Goal: Task Accomplishment & Management: Manage account settings

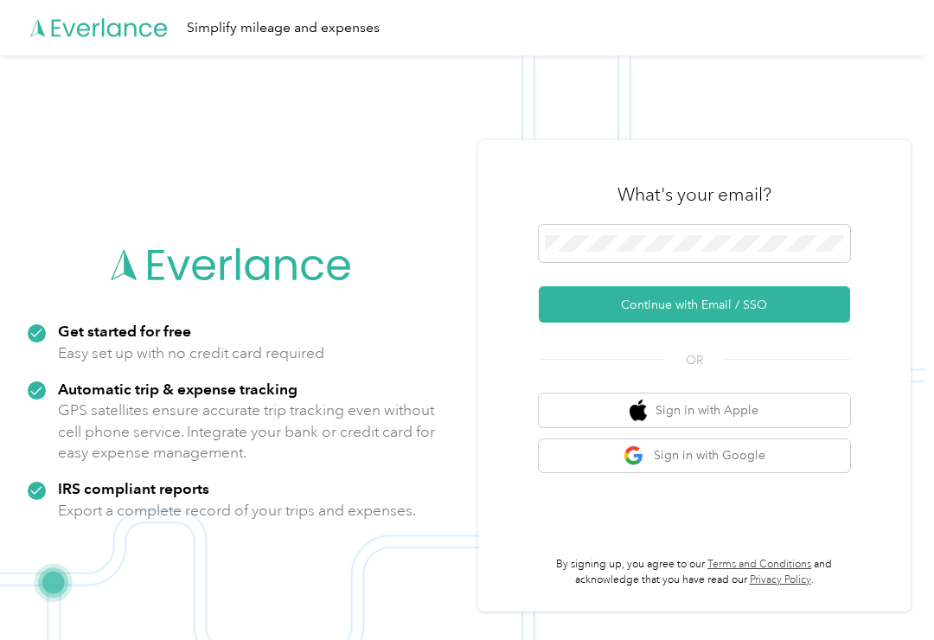
scroll to position [63, 0]
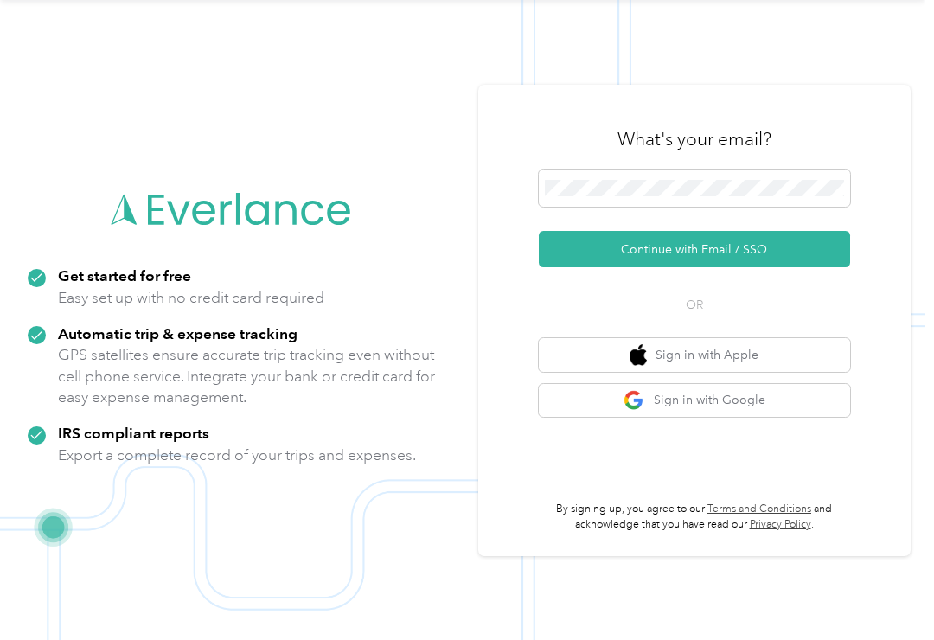
click at [751, 248] on button "Continue with Email / SSO" at bounding box center [694, 249] width 311 height 36
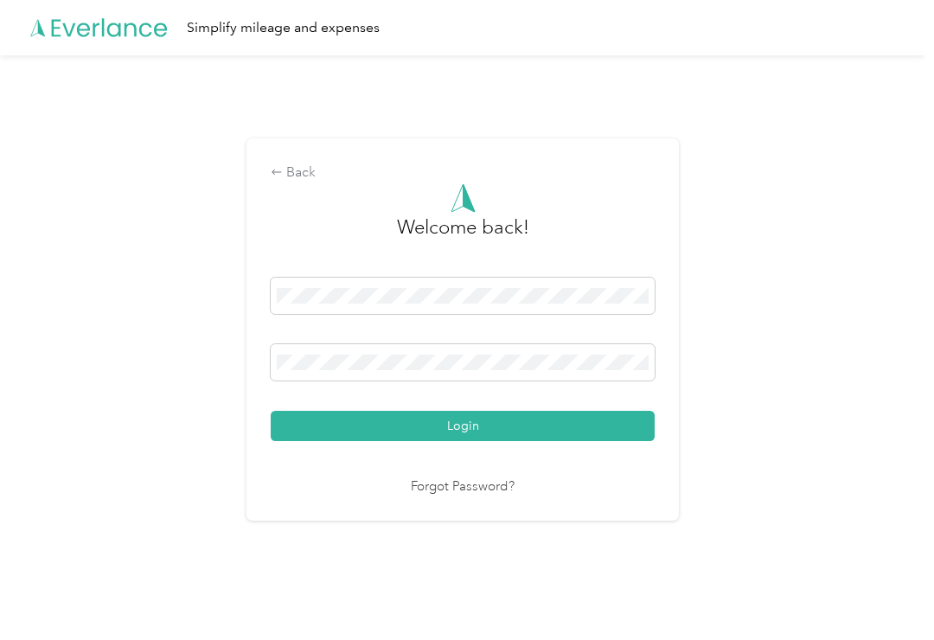
scroll to position [3, 0]
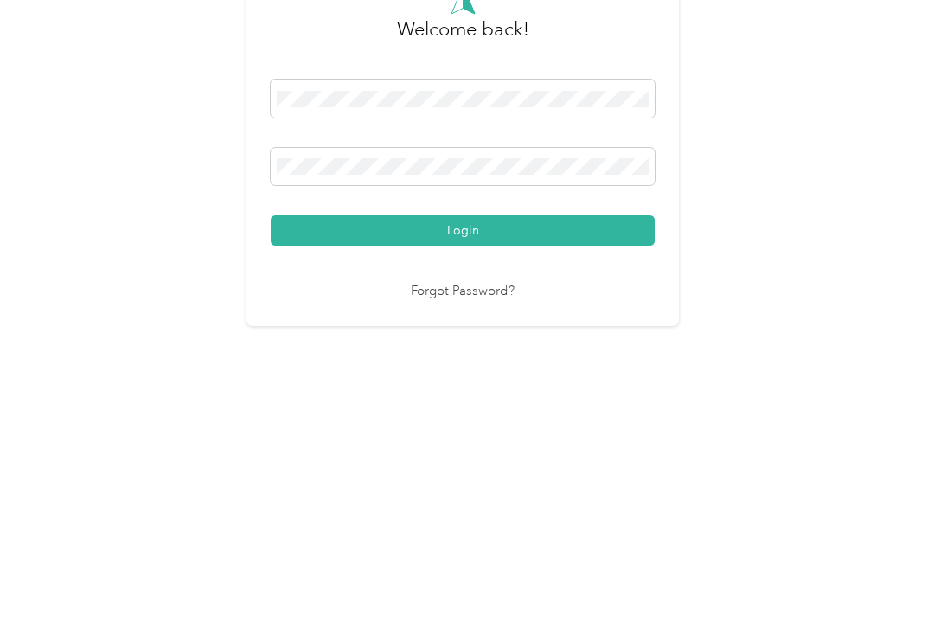
click at [467, 412] on button "Login" at bounding box center [463, 427] width 384 height 30
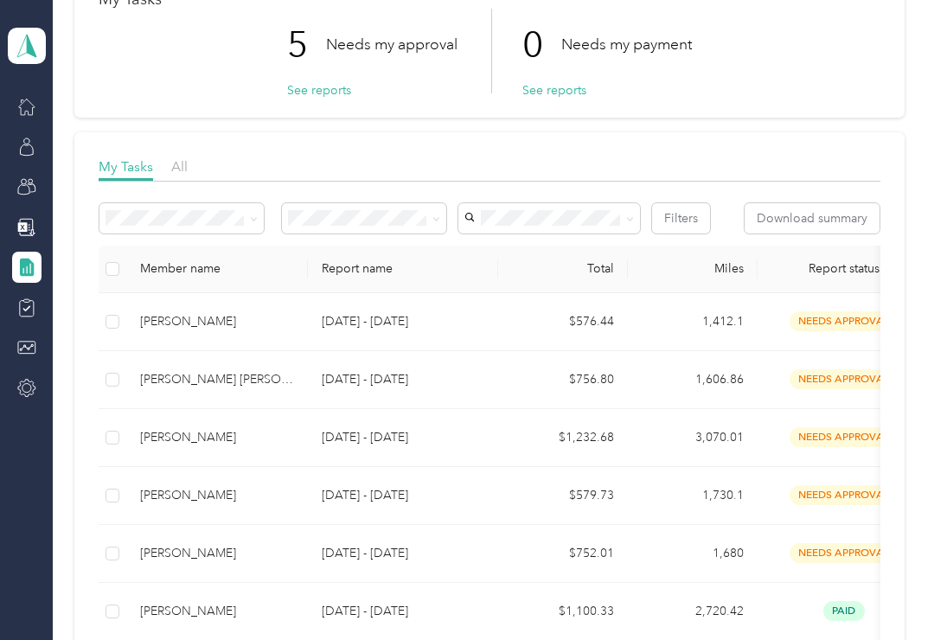
scroll to position [109, 0]
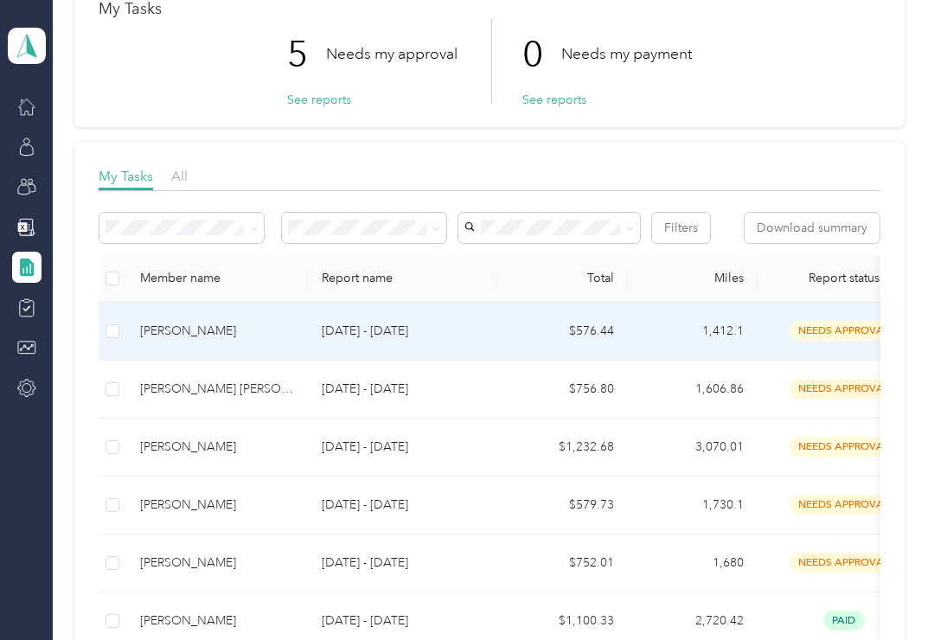
click at [738, 332] on td "1,412.1" at bounding box center [693, 332] width 130 height 58
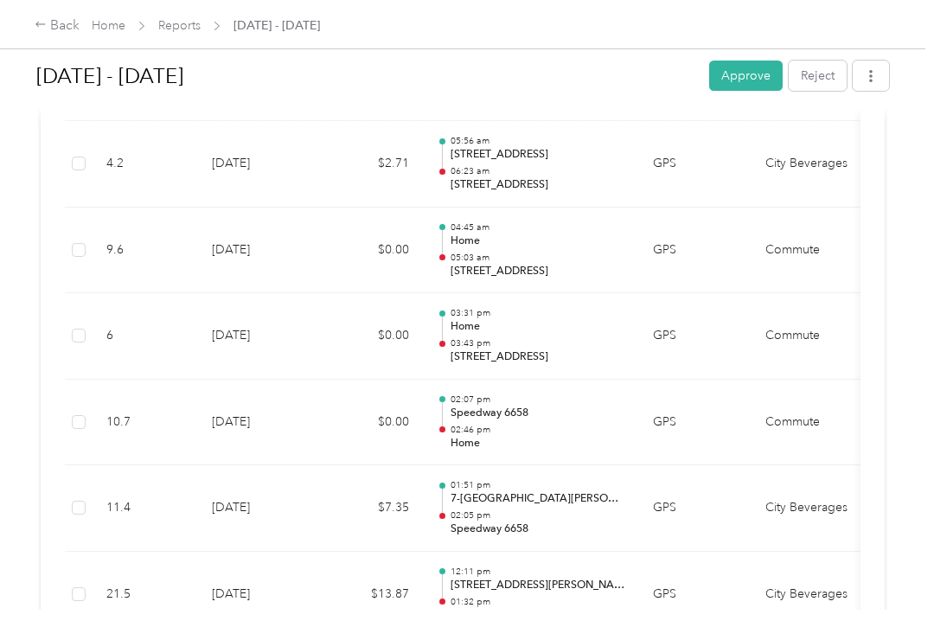
scroll to position [4741, 0]
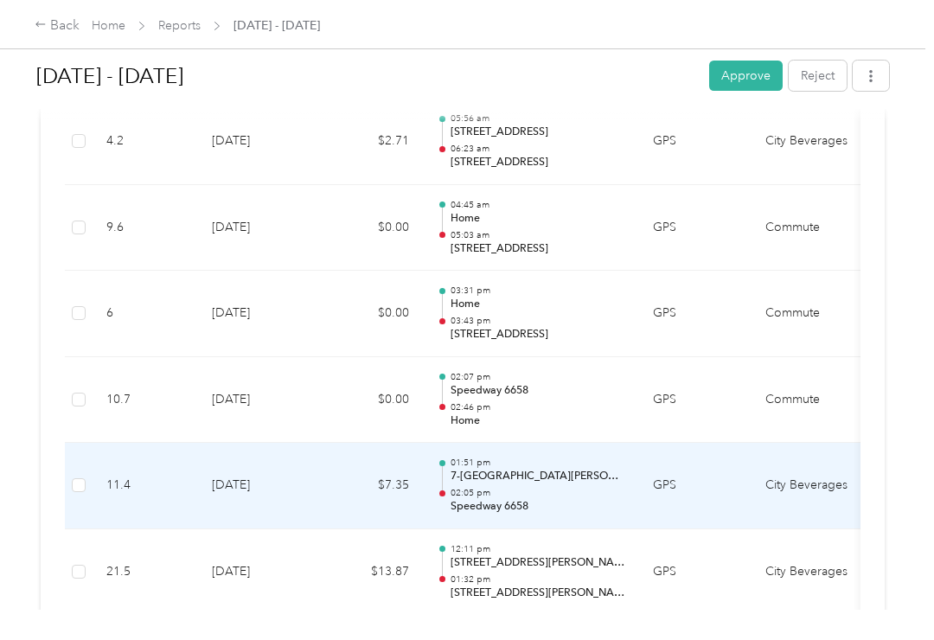
click at [848, 443] on td "City Beverages" at bounding box center [816, 486] width 130 height 86
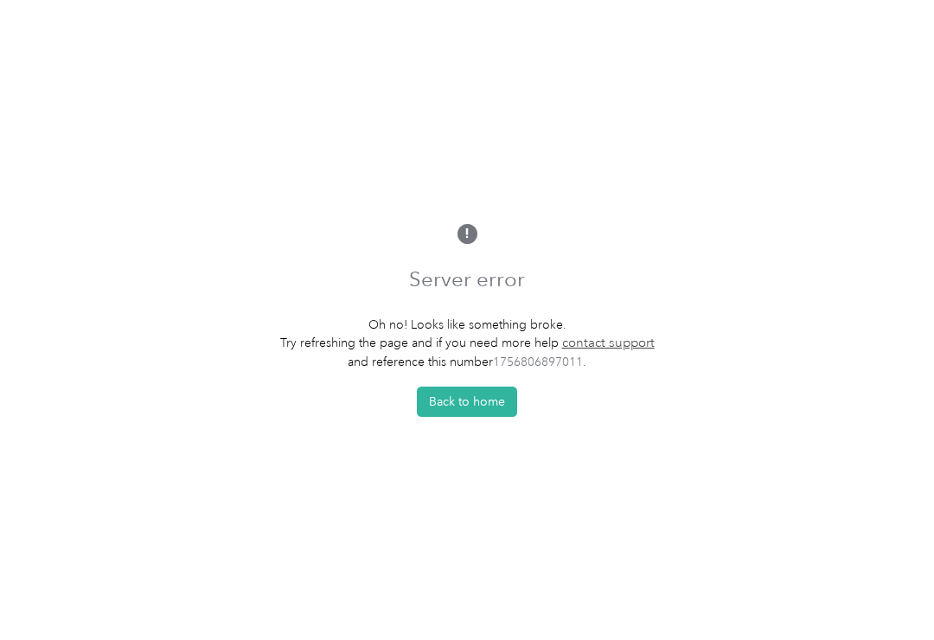
click at [290, 117] on div "Server error Oh no! Looks like something broke. Try refreshing the page and if …" at bounding box center [467, 320] width 934 height 640
click at [465, 417] on button "Back to home" at bounding box center [467, 402] width 100 height 30
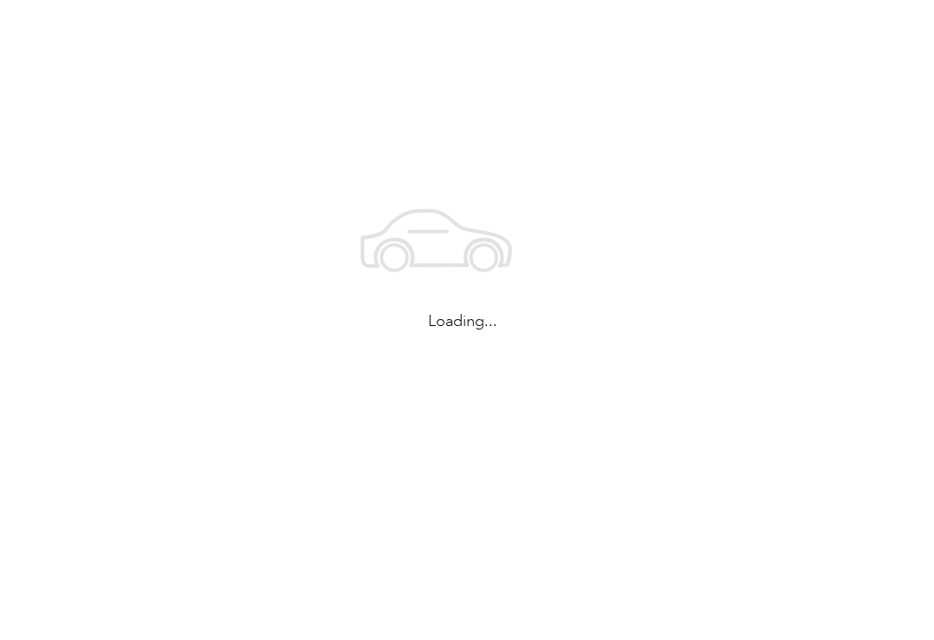
click at [457, 411] on div "Loading..." at bounding box center [462, 256] width 925 height 512
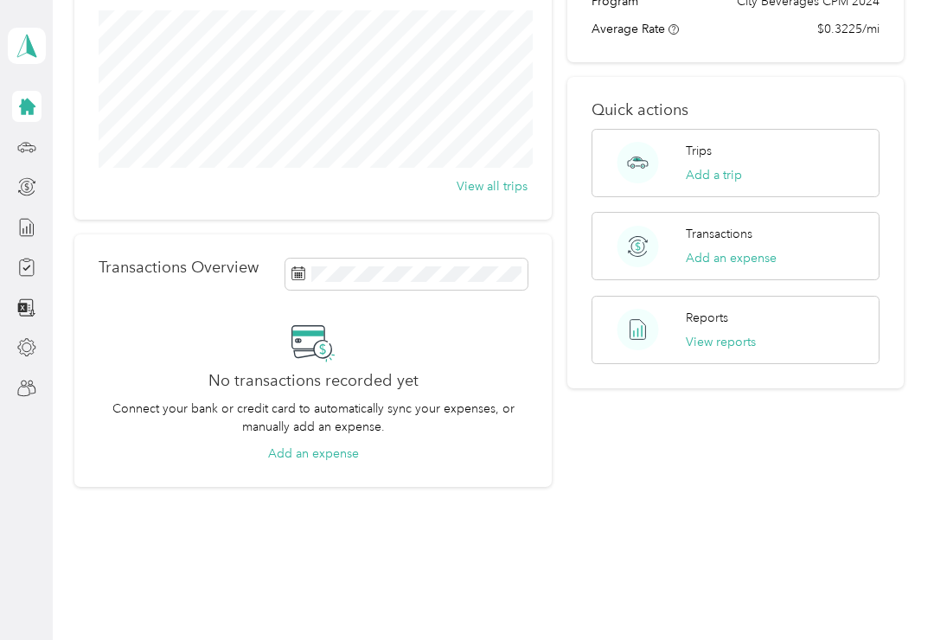
scroll to position [213, 0]
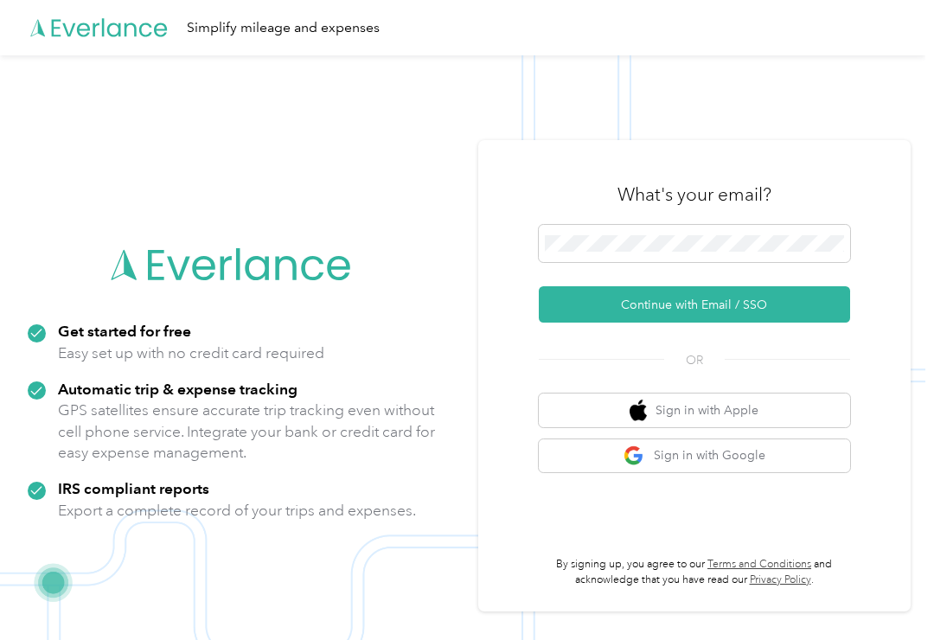
scroll to position [61, 0]
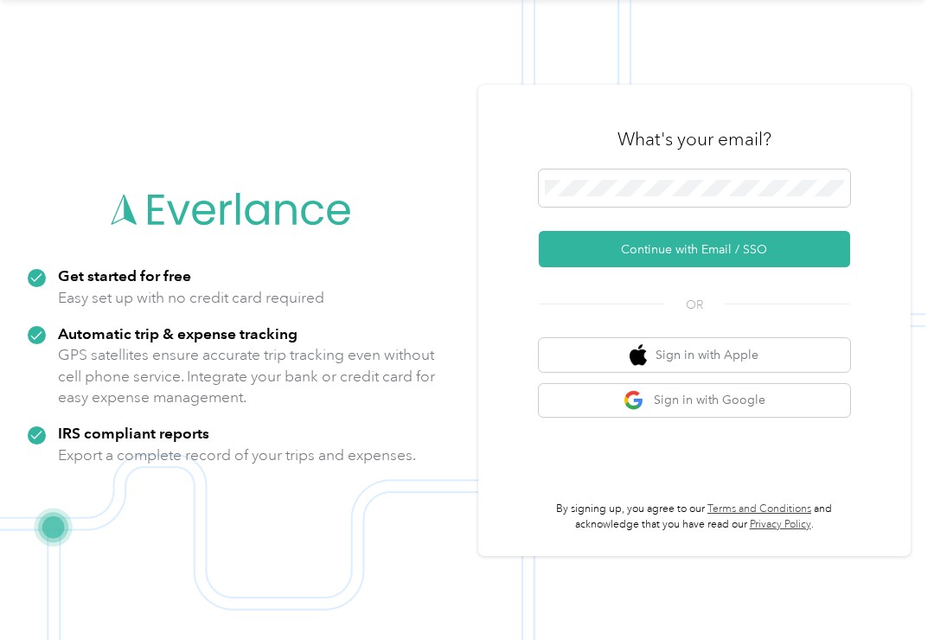
click at [779, 263] on button "Continue with Email / SSO" at bounding box center [694, 249] width 311 height 36
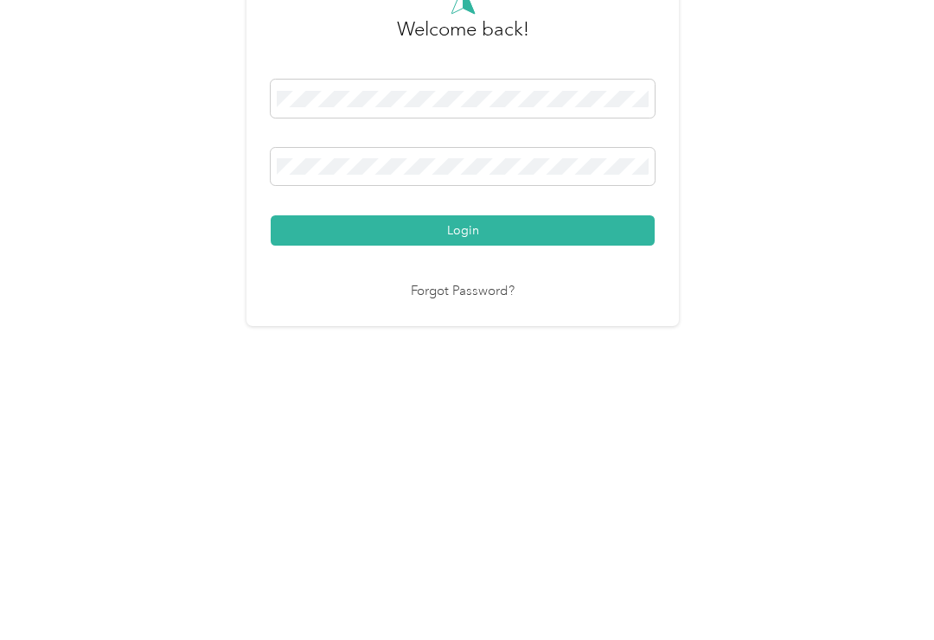
click at [467, 412] on button "Login" at bounding box center [463, 427] width 384 height 30
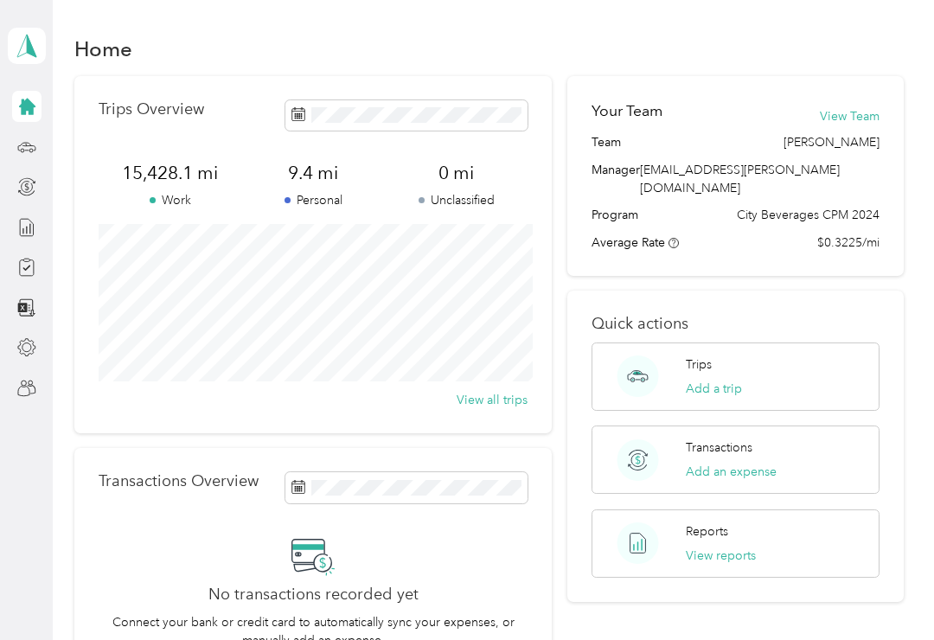
click at [877, 110] on button "View Team" at bounding box center [850, 116] width 60 height 18
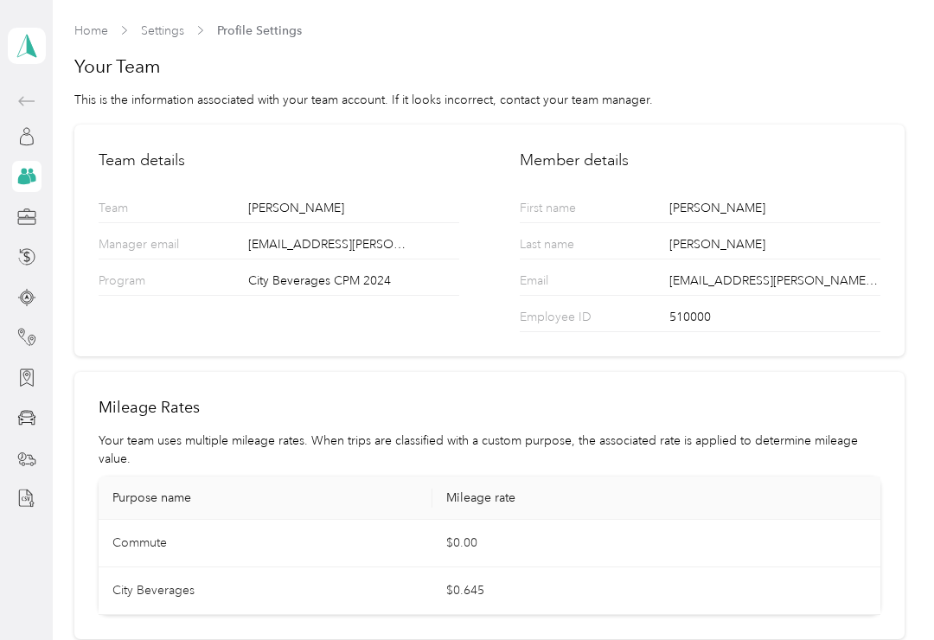
click at [40, 169] on div at bounding box center [26, 176] width 29 height 31
click at [31, 129] on icon at bounding box center [26, 136] width 19 height 19
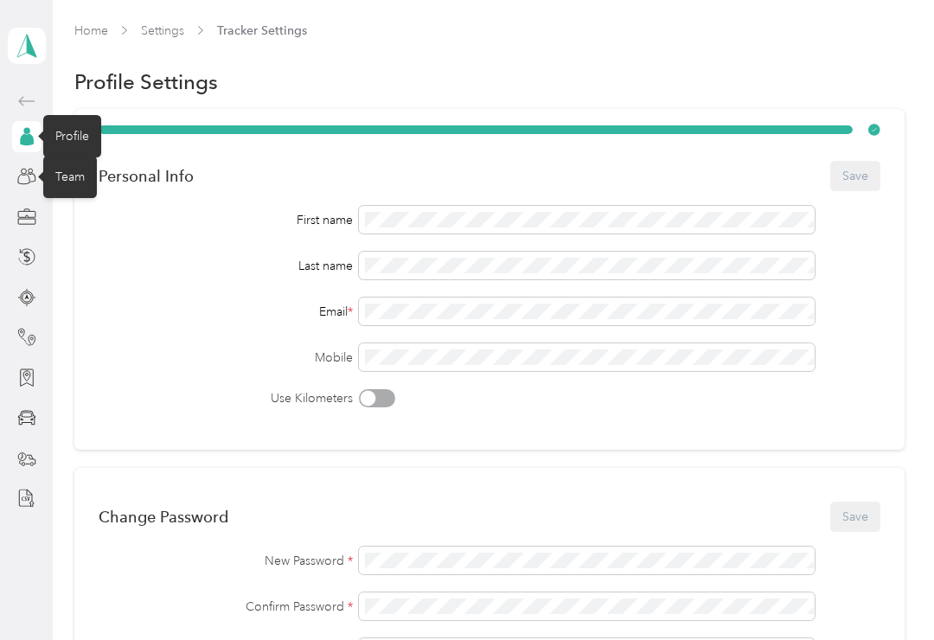
click at [26, 174] on icon at bounding box center [26, 176] width 19 height 19
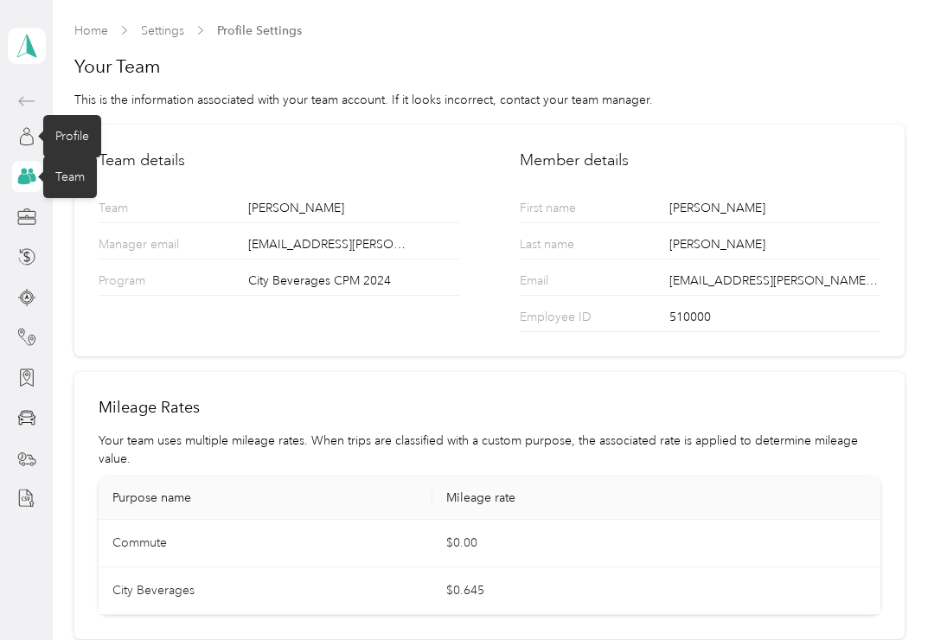
click at [33, 132] on icon at bounding box center [26, 136] width 19 height 19
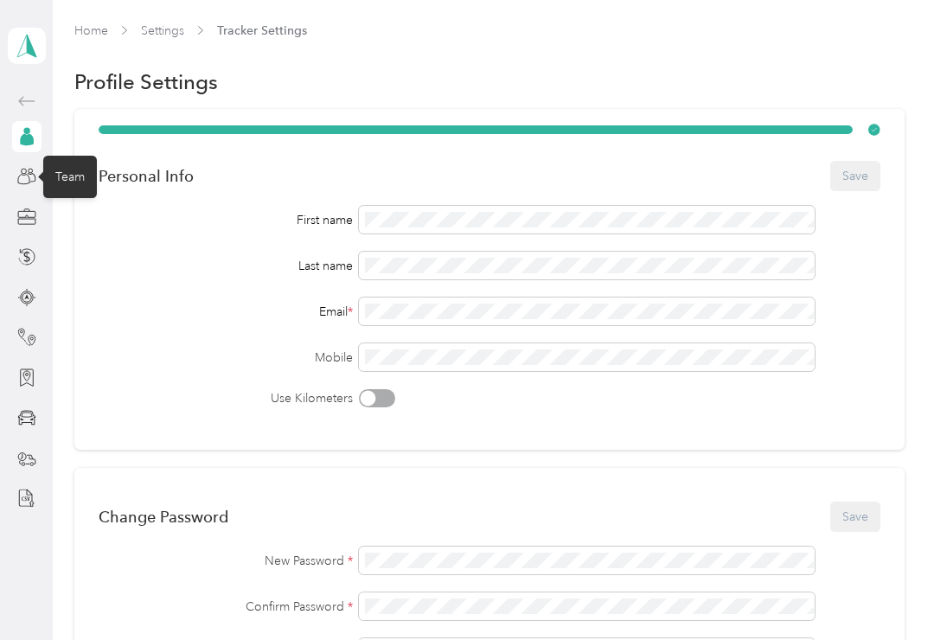
click at [79, 142] on div "Profile" at bounding box center [72, 136] width 58 height 42
click at [59, 167] on div "Team" at bounding box center [70, 177] width 54 height 42
click at [33, 174] on icon at bounding box center [26, 176] width 19 height 19
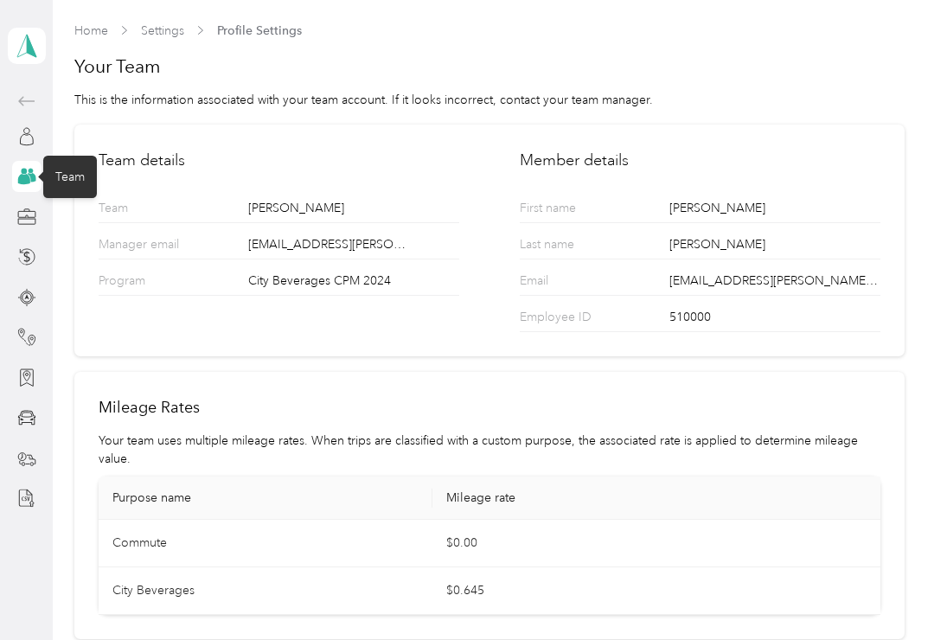
click at [35, 48] on icon at bounding box center [27, 46] width 26 height 24
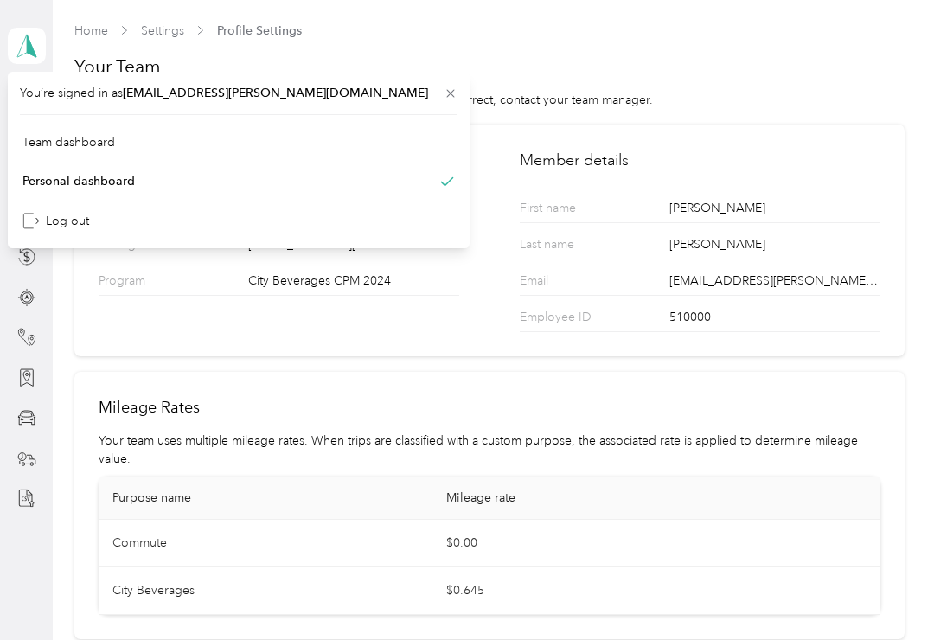
click at [55, 127] on div "Team dashboard" at bounding box center [239, 142] width 438 height 30
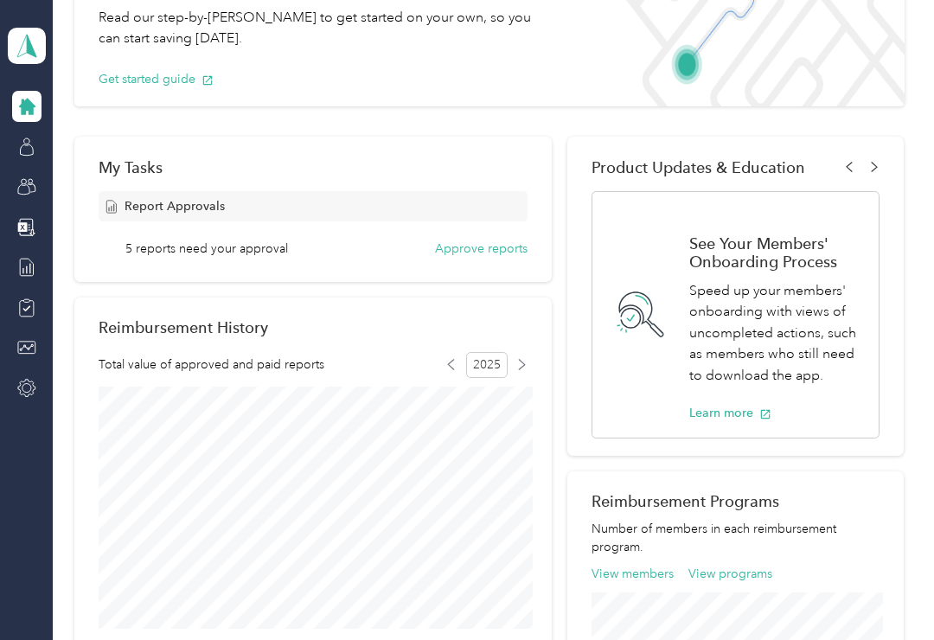
scroll to position [150, 0]
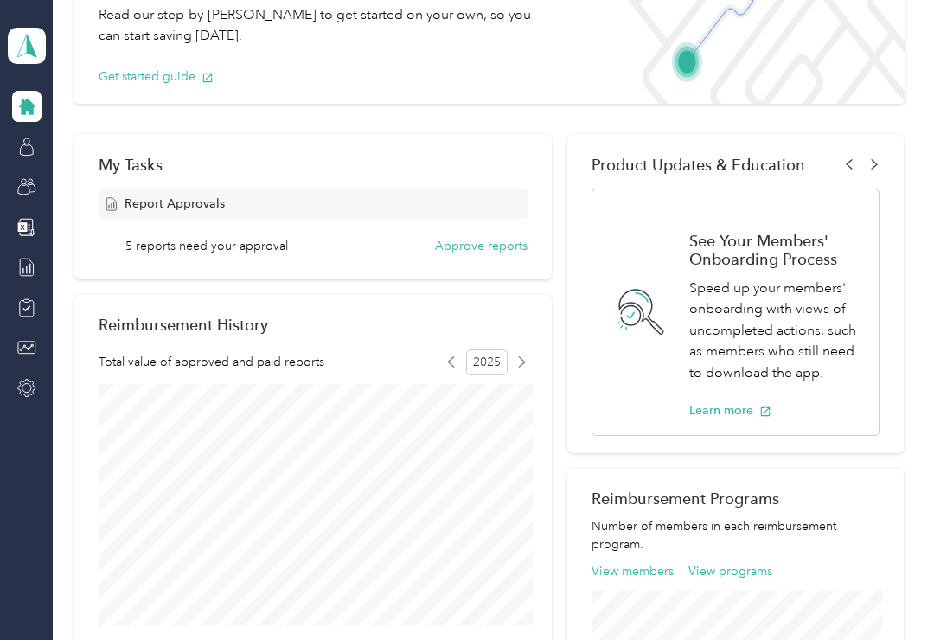
click at [489, 250] on button "Approve reports" at bounding box center [481, 246] width 93 height 18
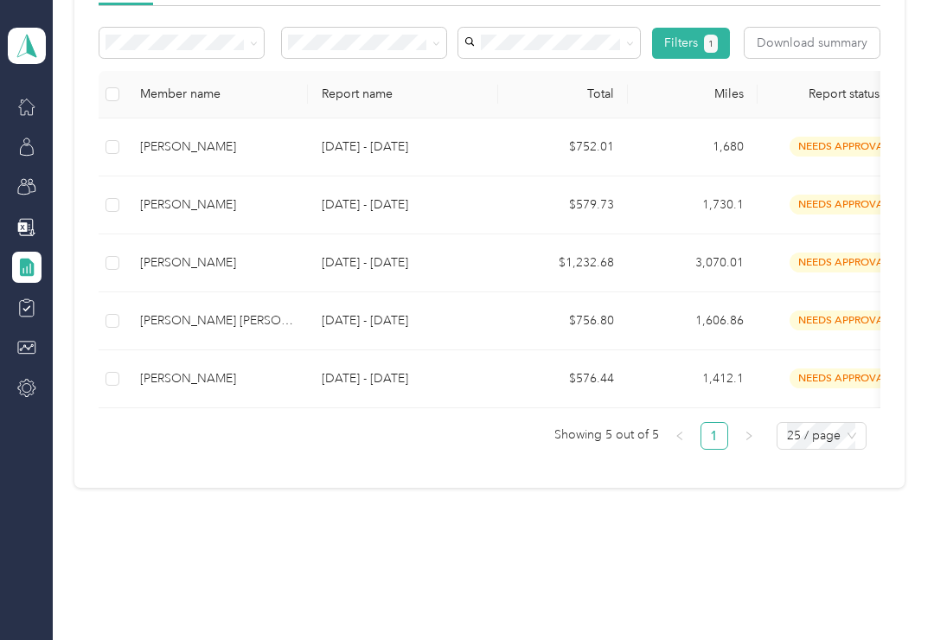
scroll to position [293, 0]
click at [165, 377] on div "[PERSON_NAME]" at bounding box center [217, 379] width 154 height 19
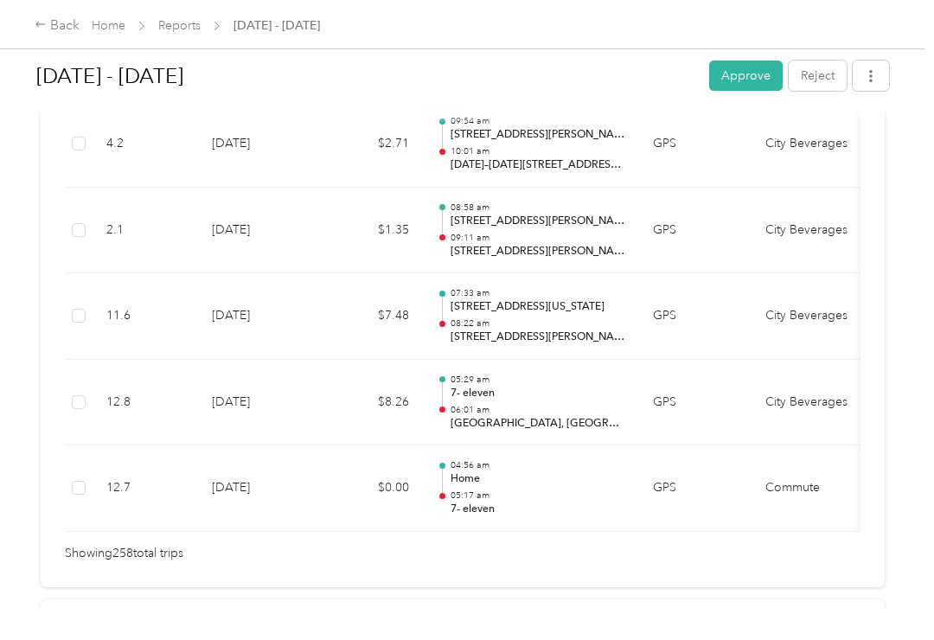
scroll to position [22291, 0]
click at [831, 71] on button "Reject" at bounding box center [818, 76] width 58 height 30
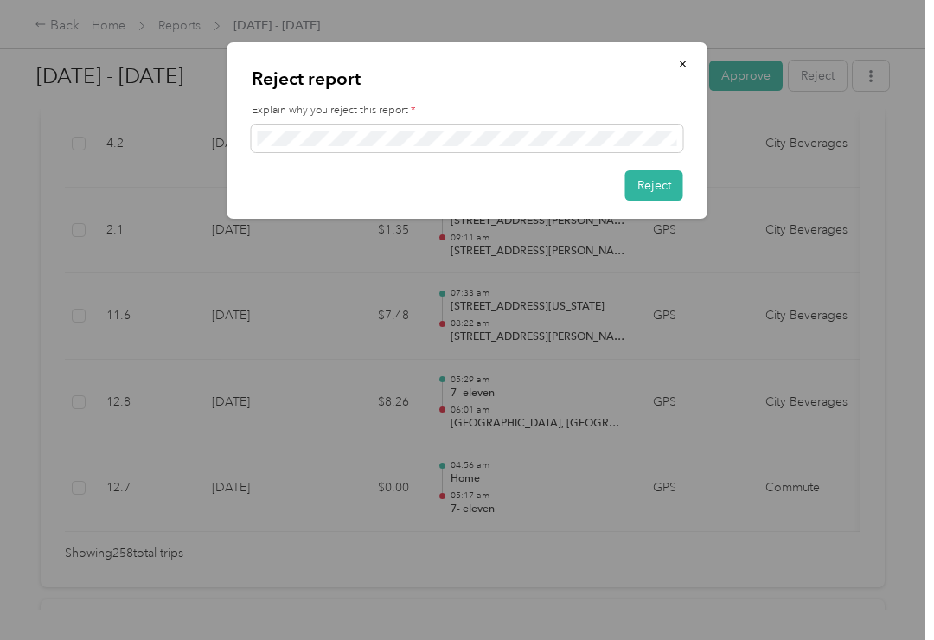
click at [666, 187] on button "Reject" at bounding box center [654, 185] width 58 height 30
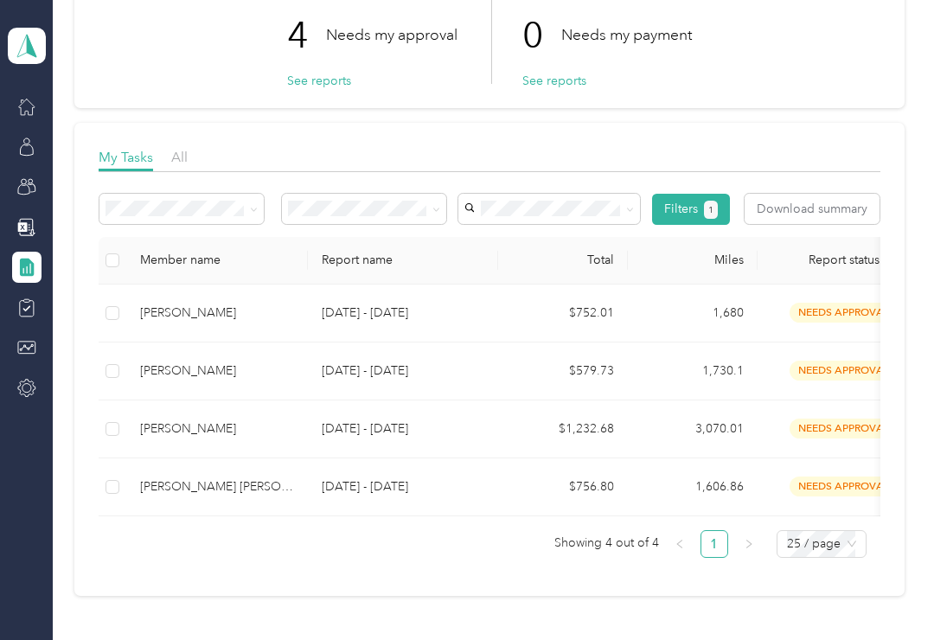
scroll to position [131, 0]
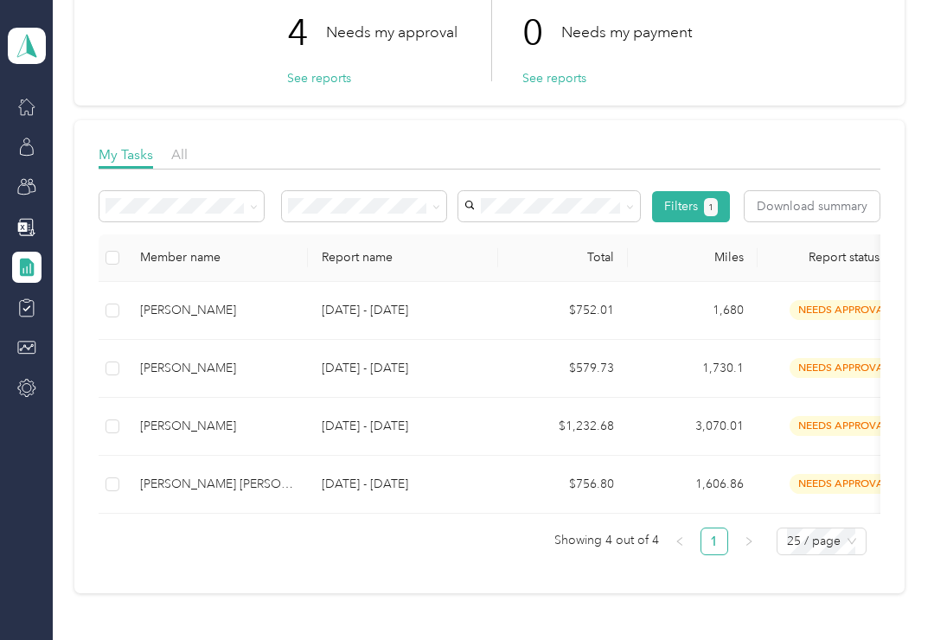
click at [382, 480] on p "[DATE] - [DATE]" at bounding box center [403, 484] width 163 height 19
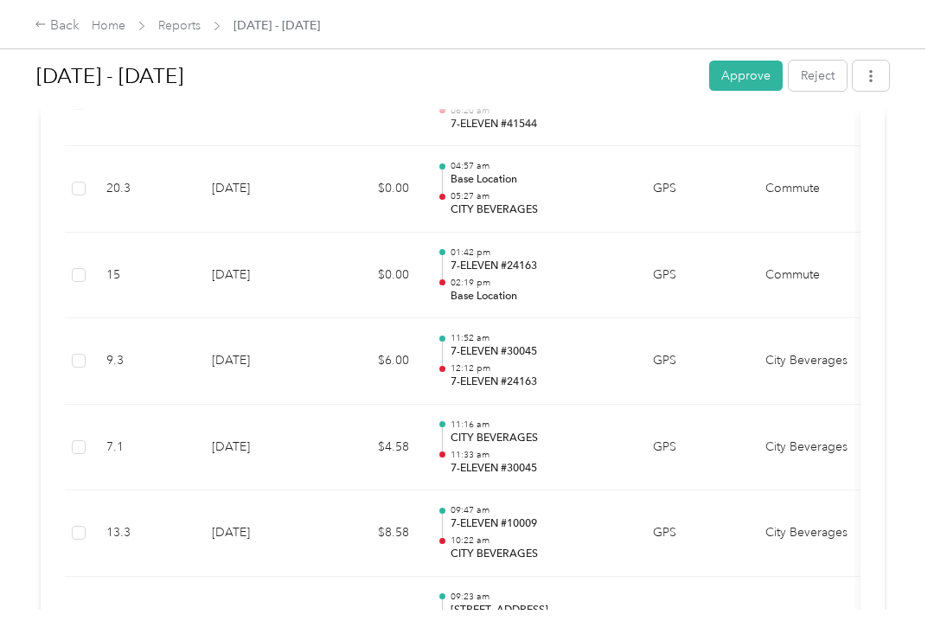
scroll to position [1078, 0]
click at [832, 386] on td "City Beverages" at bounding box center [816, 363] width 130 height 86
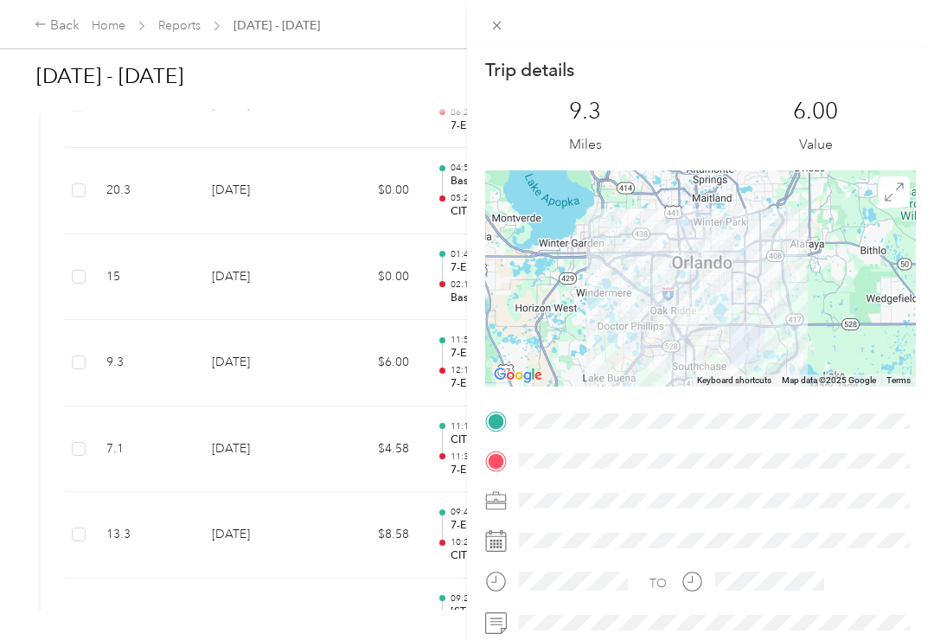
click at [235, 264] on div "Trip details This trip cannot be edited because it is either under review, appr…" at bounding box center [467, 320] width 934 height 640
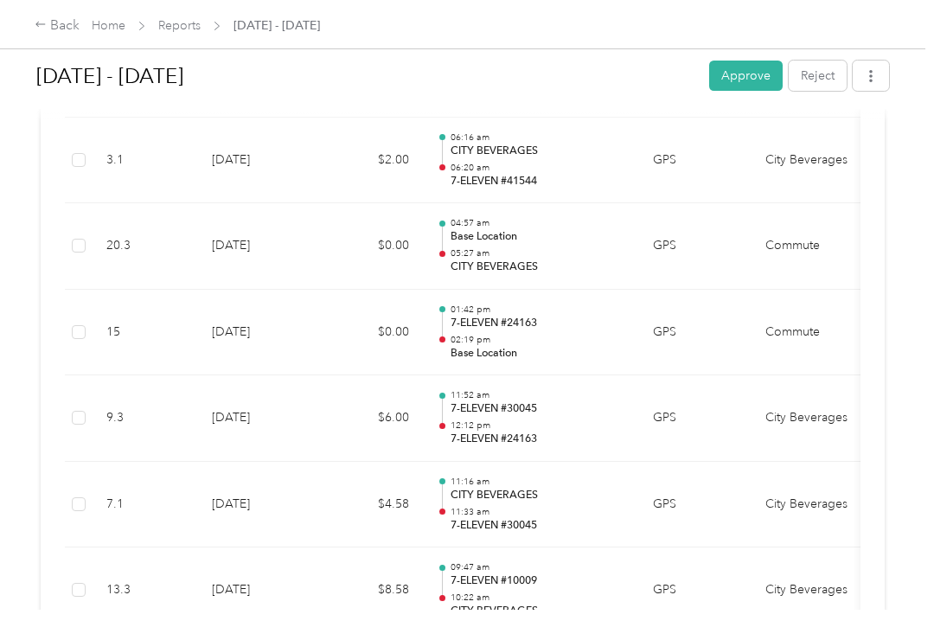
scroll to position [1013, 0]
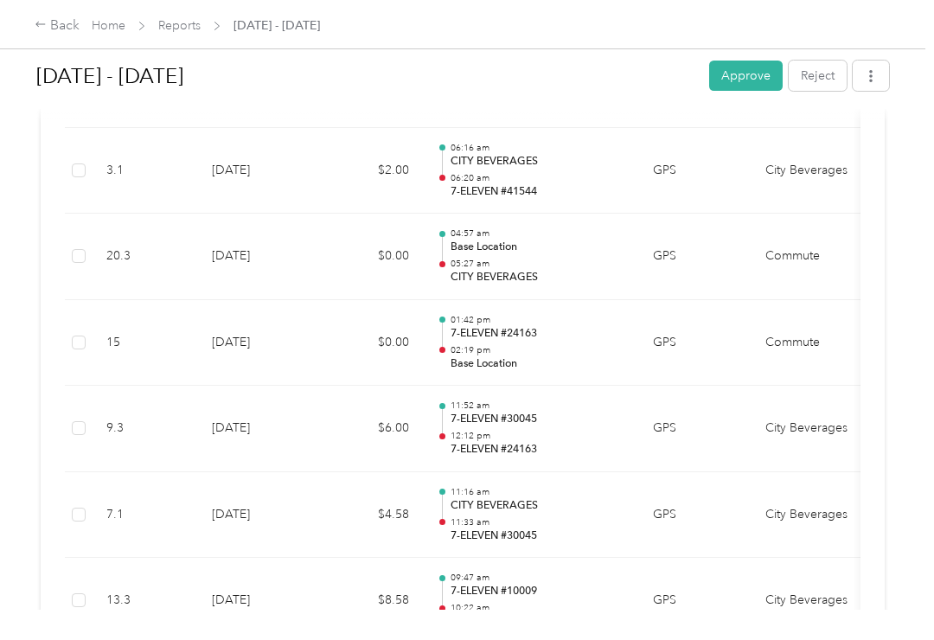
click at [762, 77] on button "Approve" at bounding box center [746, 76] width 74 height 30
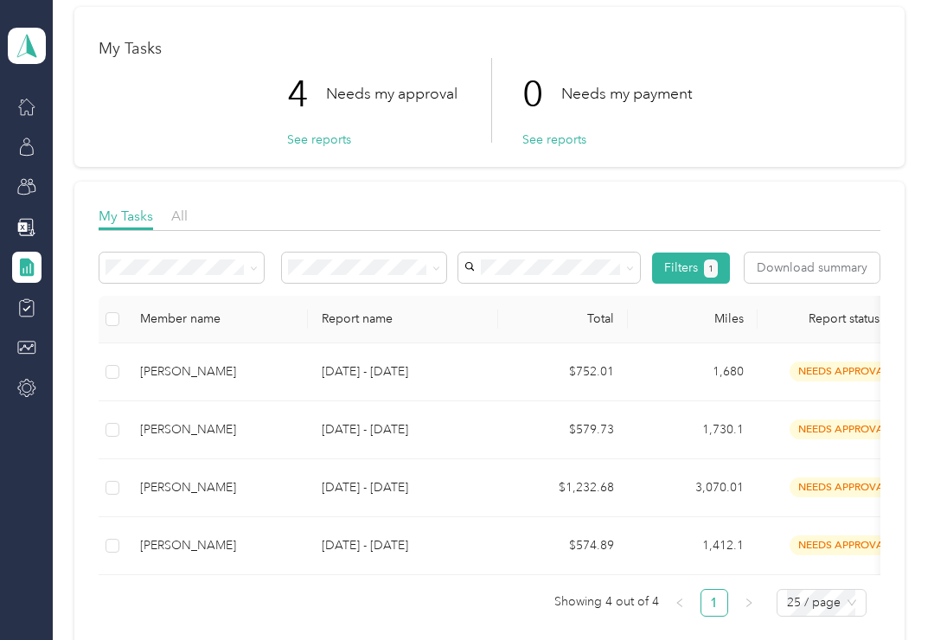
scroll to position [92, 0]
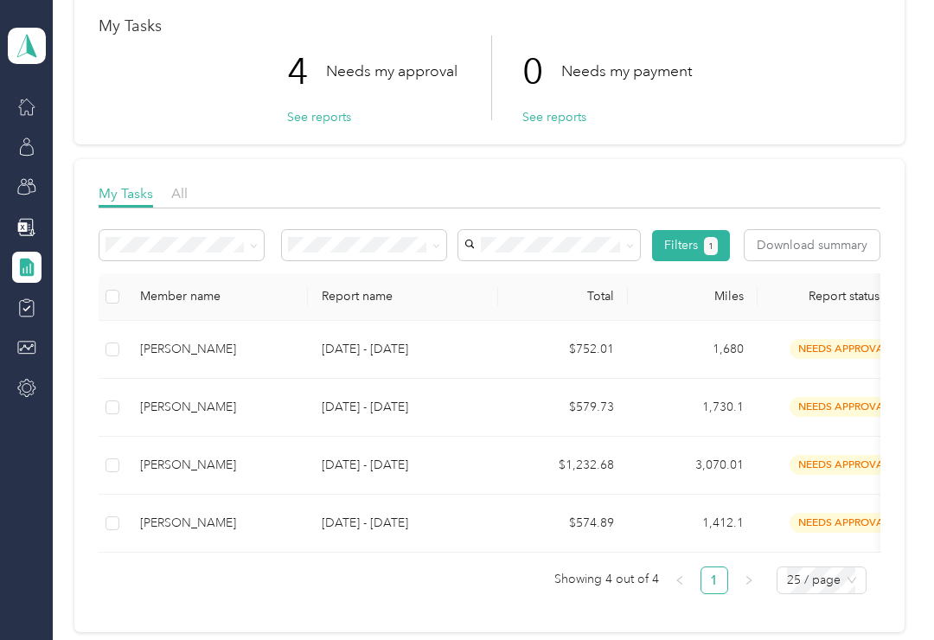
click at [460, 516] on p "[DATE] - [DATE]" at bounding box center [403, 523] width 163 height 19
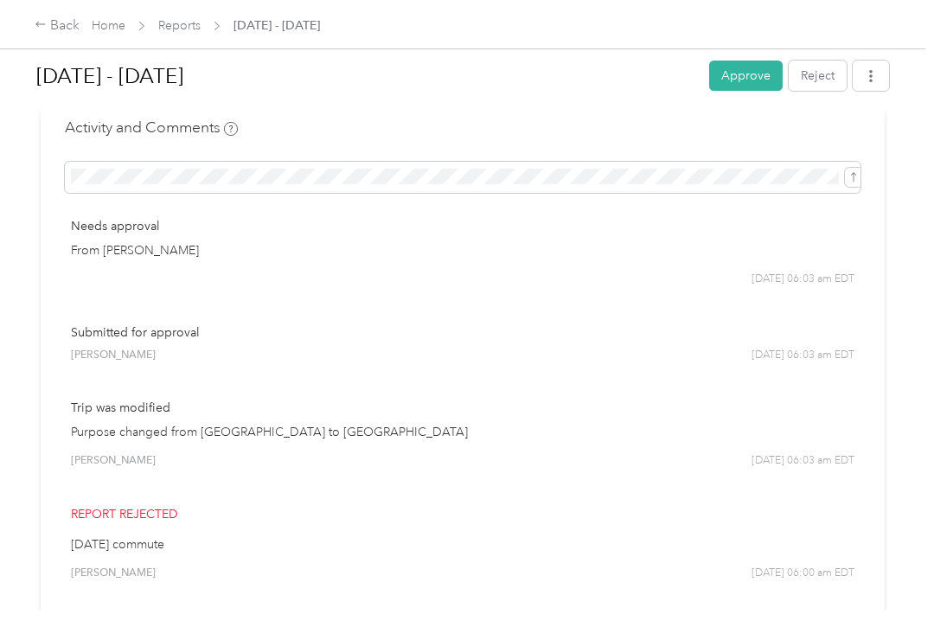
scroll to position [22797, 0]
click at [770, 74] on button "Approve" at bounding box center [746, 76] width 74 height 30
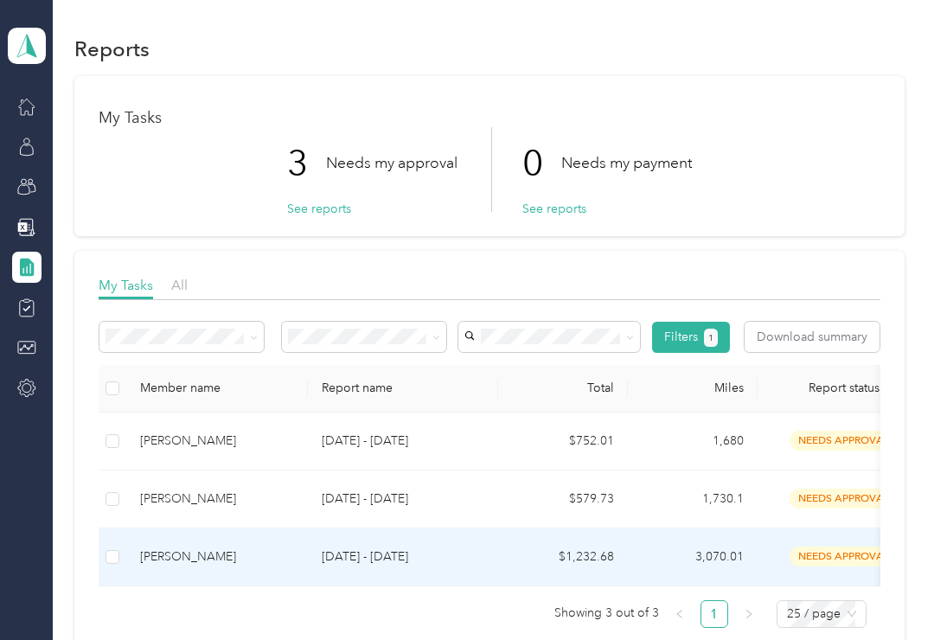
click at [452, 559] on p "[DATE] - [DATE]" at bounding box center [403, 556] width 163 height 19
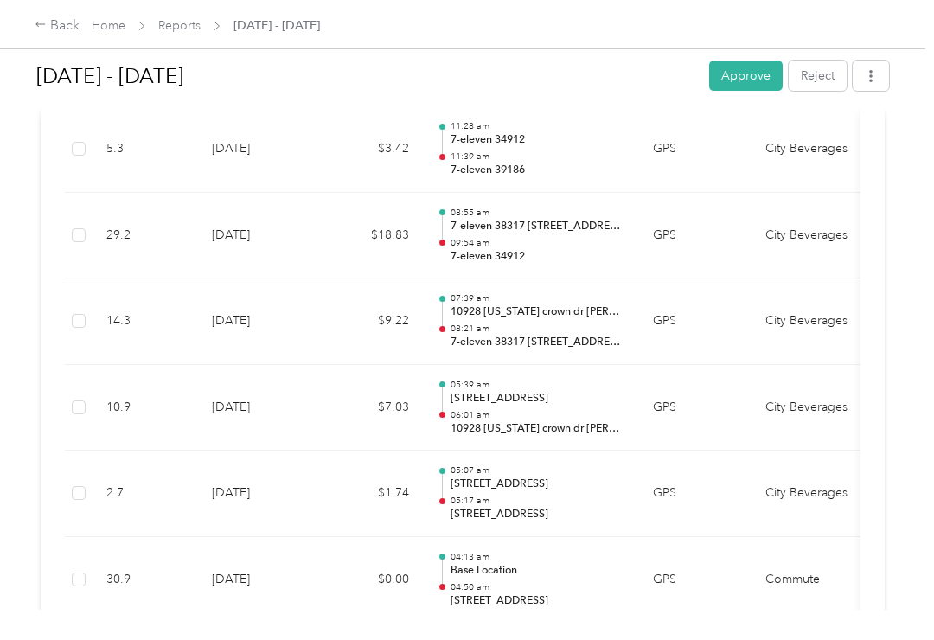
scroll to position [22288, 0]
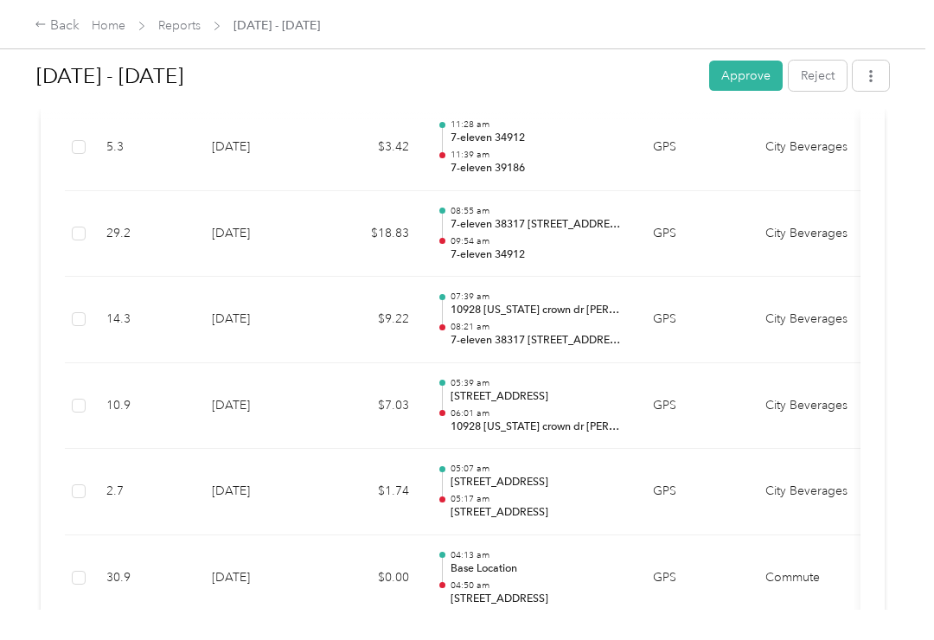
click at [762, 80] on button "Approve" at bounding box center [746, 76] width 74 height 30
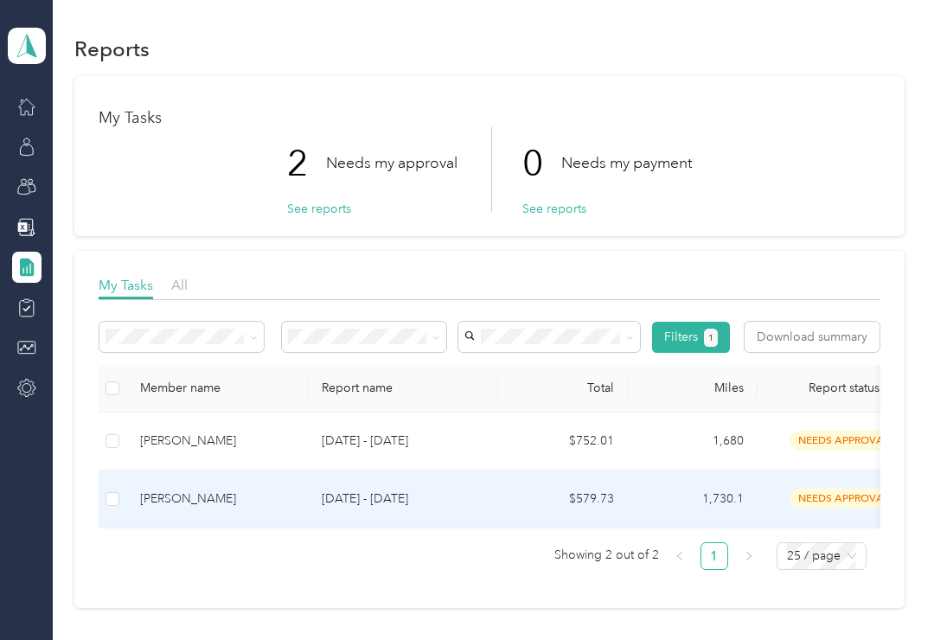
click at [423, 493] on p "[DATE] - [DATE]" at bounding box center [403, 498] width 163 height 19
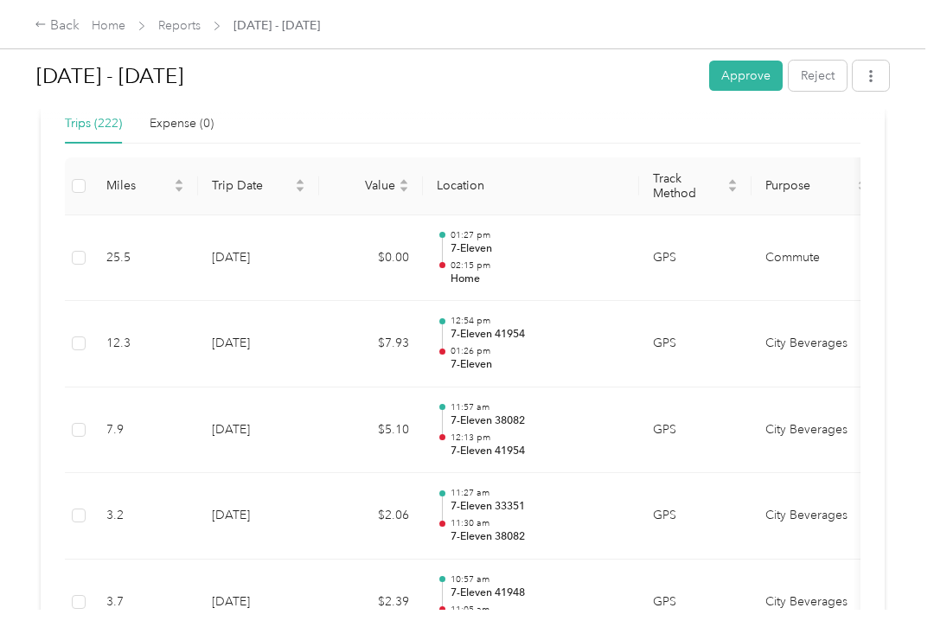
scroll to position [480, 0]
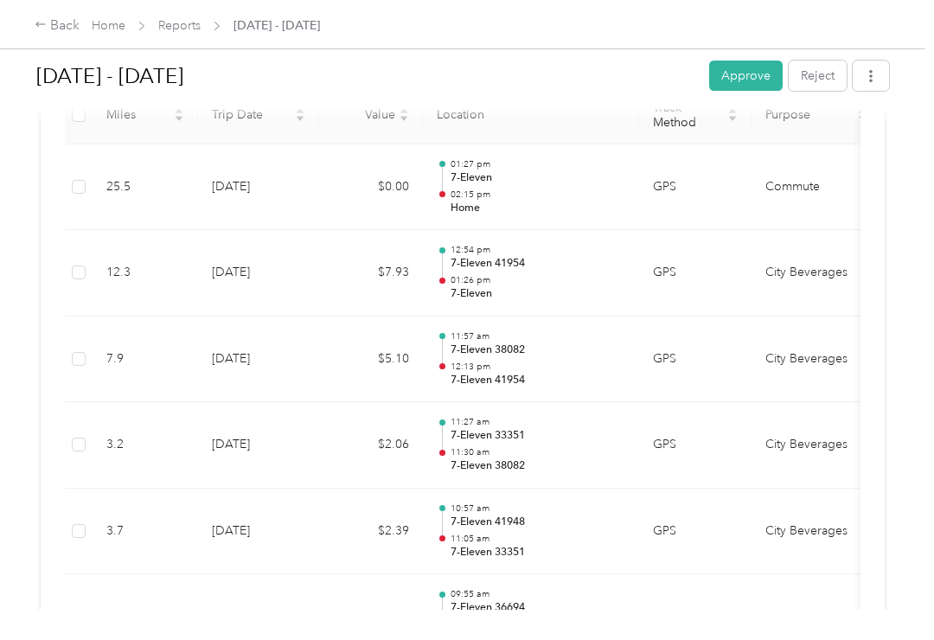
click at [848, 374] on td "City Beverages" at bounding box center [816, 359] width 130 height 86
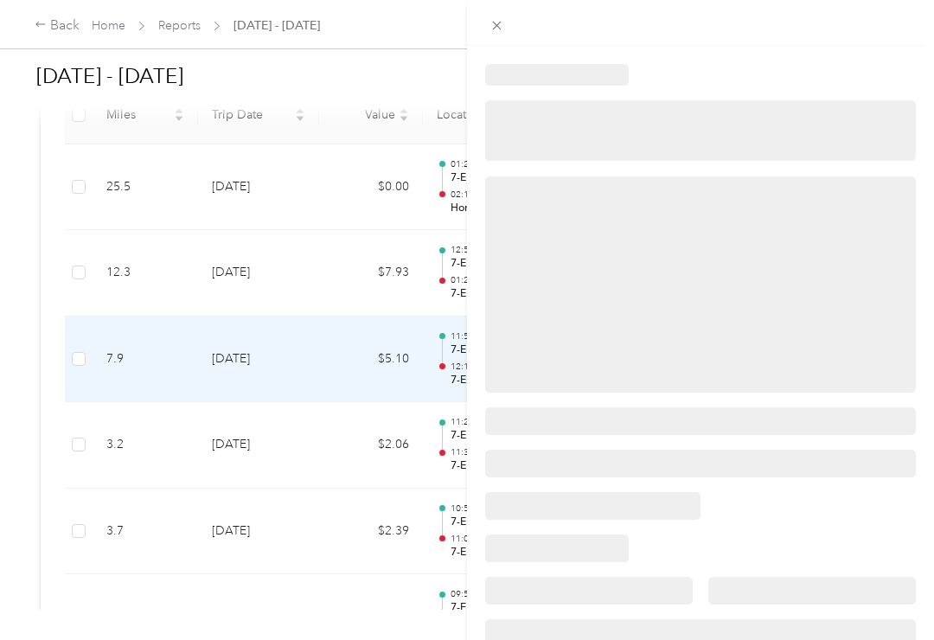
scroll to position [110, 0]
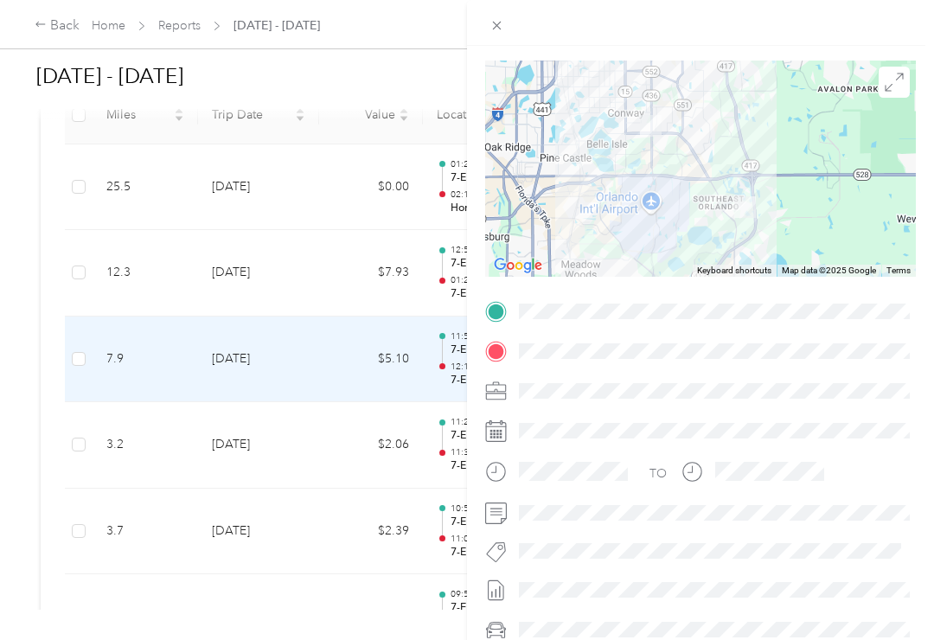
click at [183, 355] on div "Trip details This trip cannot be edited because it is either under review, appr…" at bounding box center [467, 320] width 934 height 640
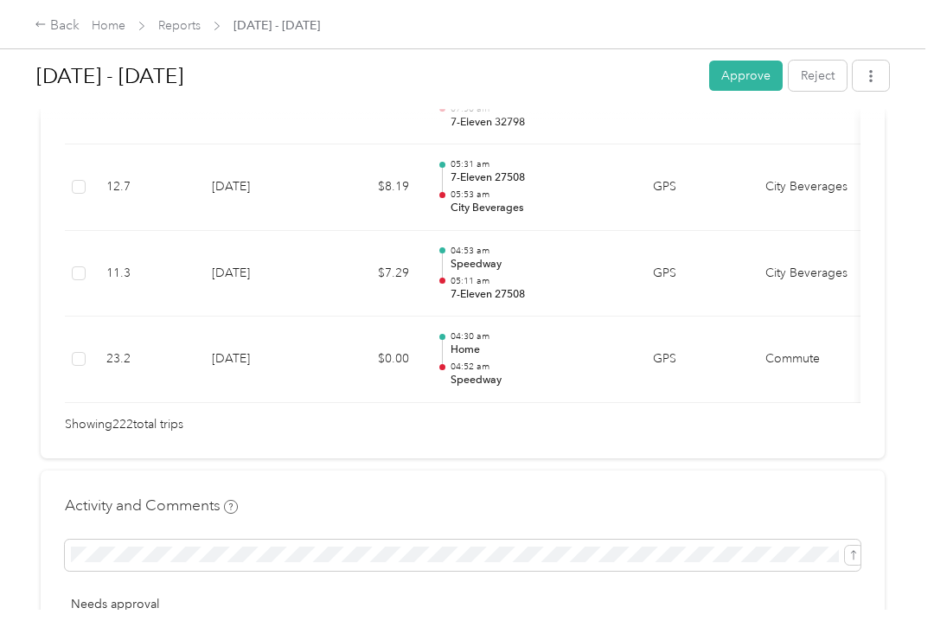
scroll to position [19323, 0]
click at [766, 75] on button "Approve" at bounding box center [746, 76] width 74 height 30
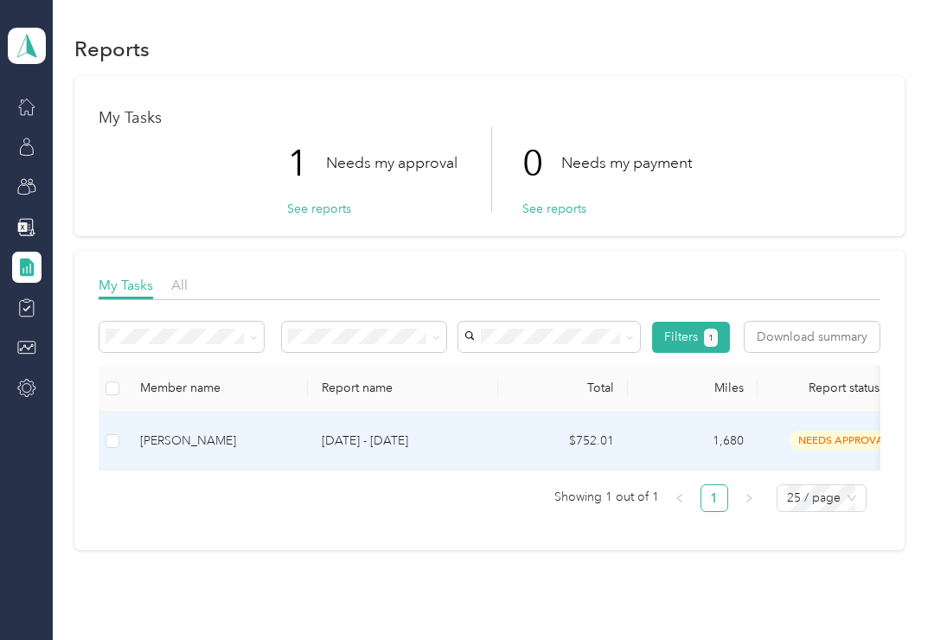
click at [470, 438] on p "[DATE] - [DATE]" at bounding box center [403, 441] width 163 height 19
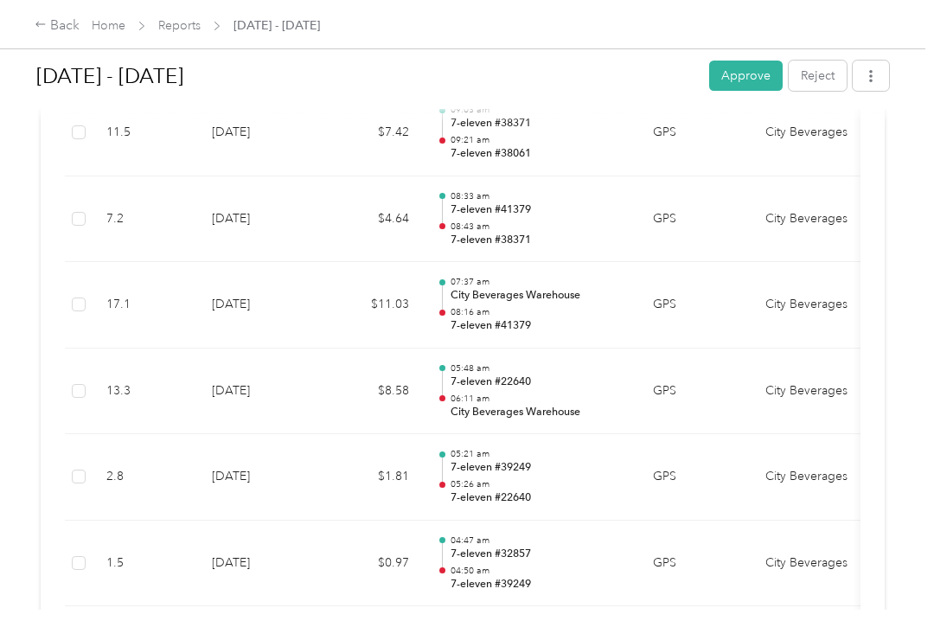
scroll to position [20586, 0]
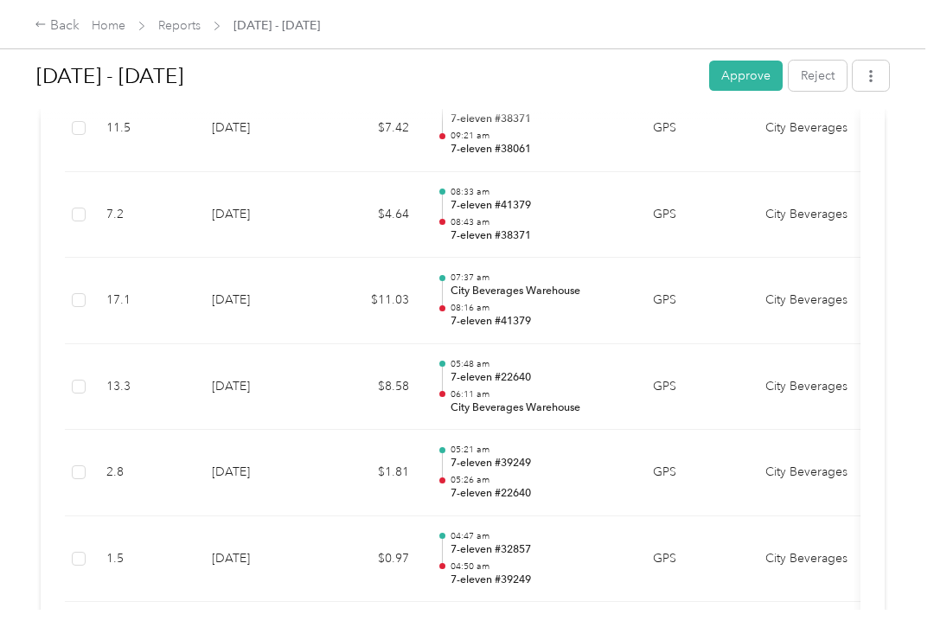
click at [766, 74] on button "Approve" at bounding box center [746, 76] width 74 height 30
